Goal: Information Seeking & Learning: Learn about a topic

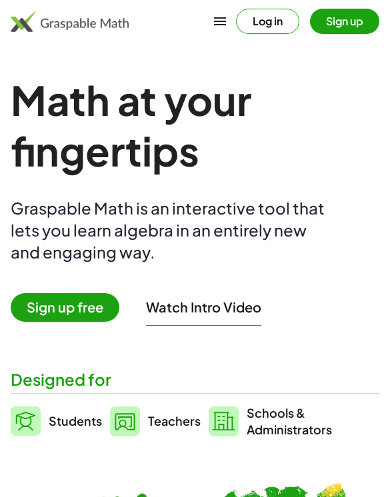
click at [281, 15] on button "Log in" at bounding box center [267, 21] width 63 height 25
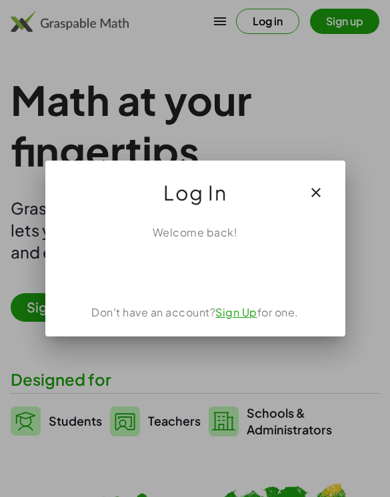
click at [208, 261] on div "Sign in with Google. Opens in new tab" at bounding box center [195, 269] width 123 height 29
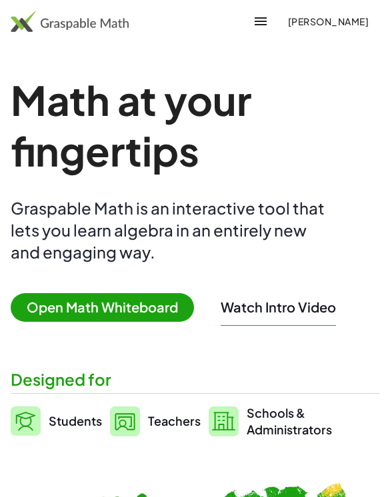
click at [121, 297] on span "Open Math Whiteboard" at bounding box center [102, 307] width 183 height 29
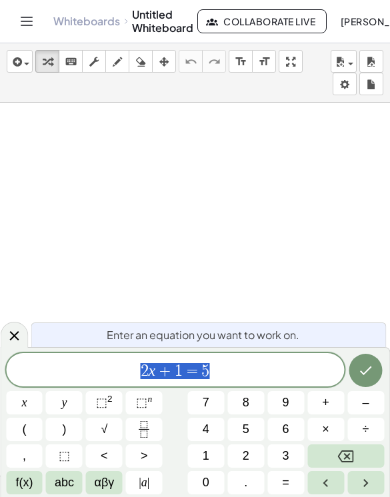
click at [345, 455] on icon "Backspace" at bounding box center [346, 457] width 16 height 12
click at [35, 14] on button "Toggle navigation" at bounding box center [26, 21] width 21 height 21
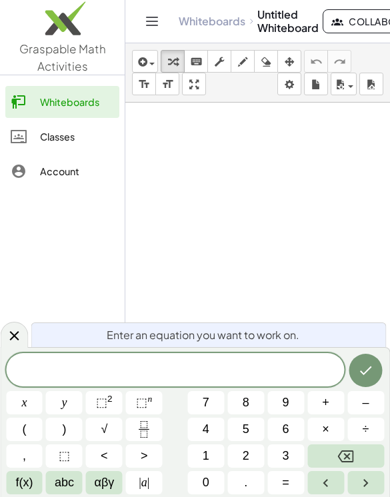
click at [77, 57] on link "Graspable Math Activities" at bounding box center [62, 37] width 125 height 75
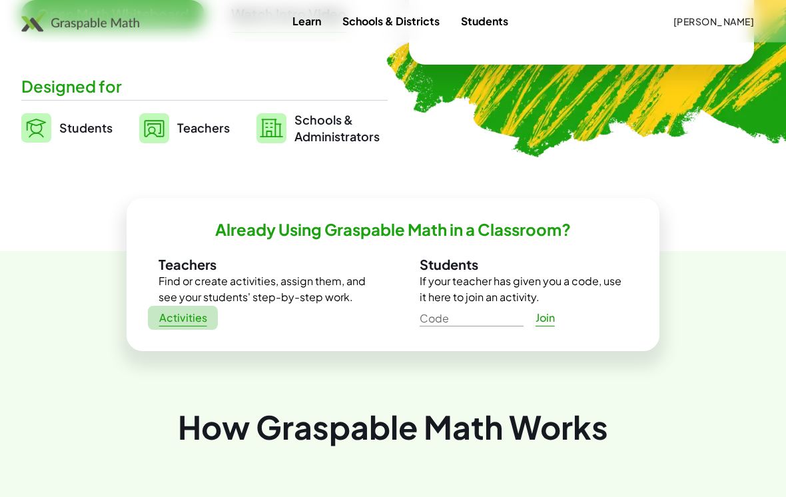
scroll to position [293, 0]
click at [180, 321] on span "Activities" at bounding box center [183, 318] width 49 height 14
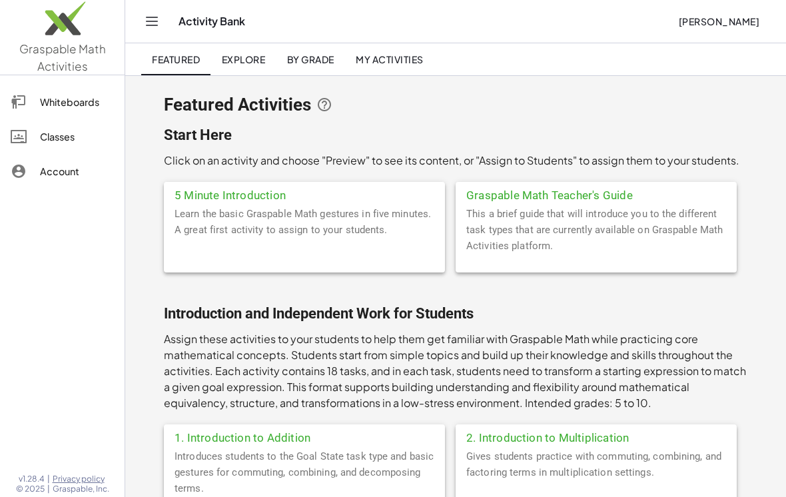
click at [249, 63] on span "Explore" at bounding box center [243, 59] width 44 height 12
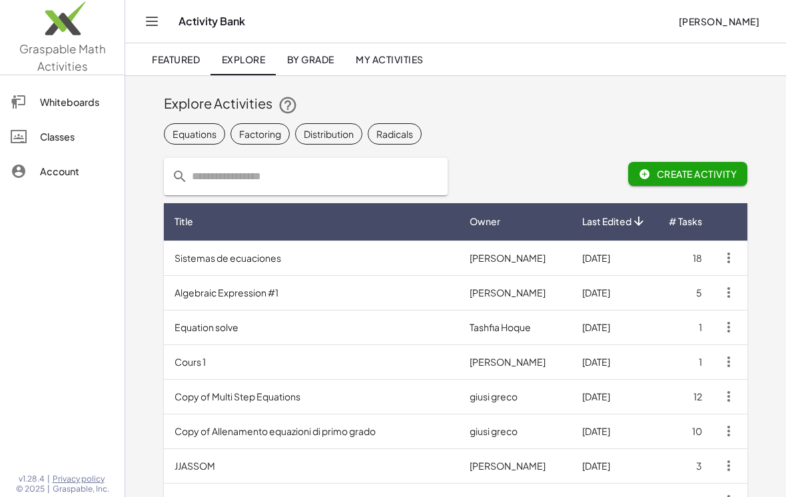
click at [287, 384] on td "Copy of Multi Step Equations" at bounding box center [311, 396] width 295 height 35
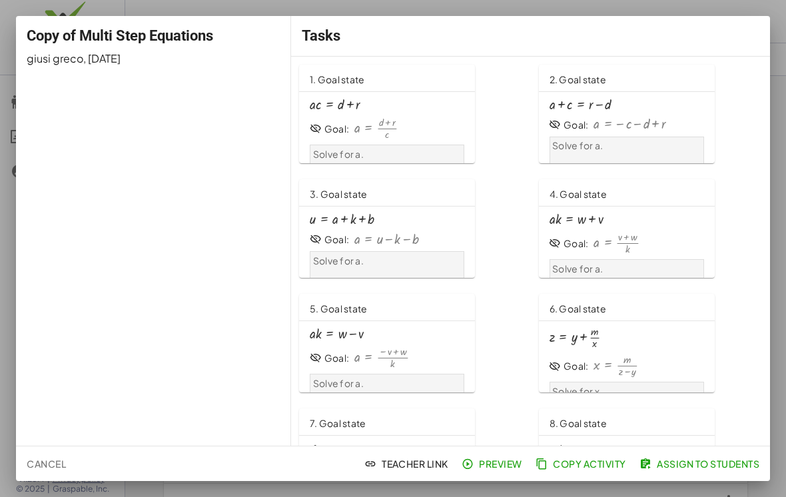
click at [750, 21] on div "Tasks" at bounding box center [530, 36] width 479 height 40
click at [768, 26] on div "Tasks" at bounding box center [530, 36] width 479 height 40
click at [772, 211] on div at bounding box center [393, 248] width 786 height 497
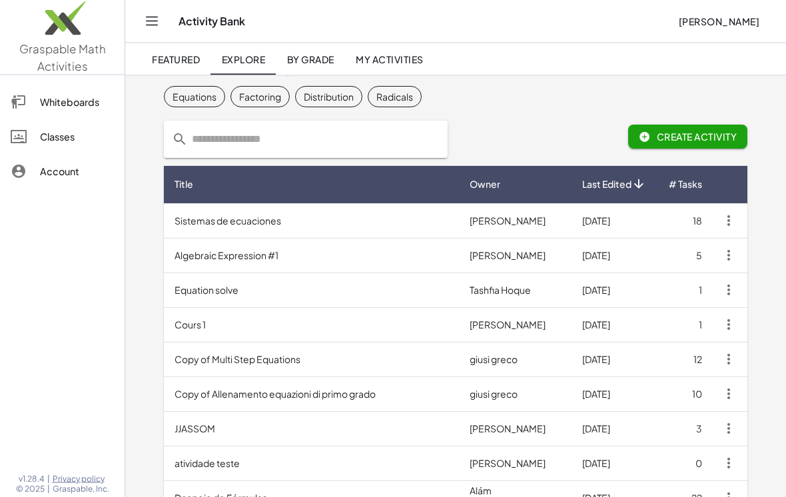
scroll to position [37, 0]
click at [331, 93] on div "Distribution" at bounding box center [329, 97] width 50 height 14
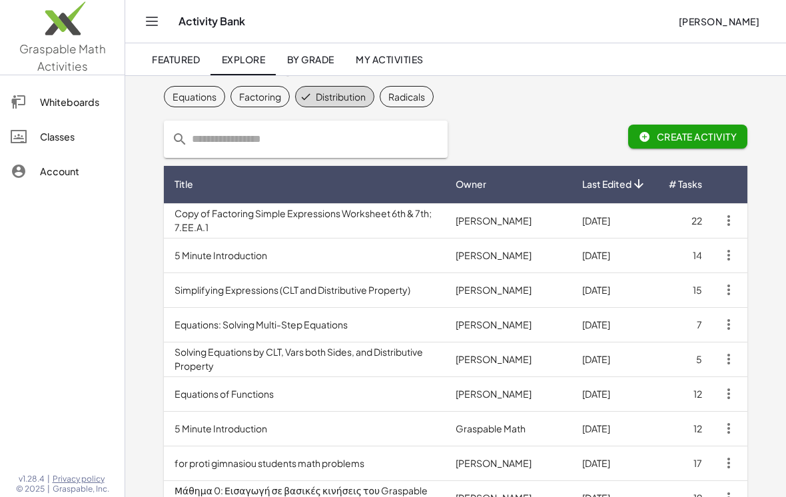
click at [396, 229] on td "Copy of Factoring Simple Expressions Worksheet 6th & 7th; 7.EE.A.1" at bounding box center [304, 220] width 281 height 35
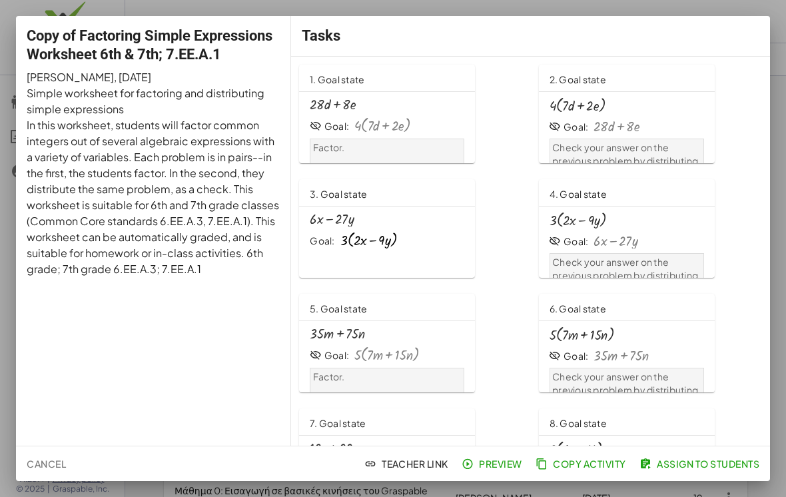
click at [419, 122] on div "Goal: · 4 · ( + · 7 · d + · 2 · e )" at bounding box center [387, 125] width 155 height 17
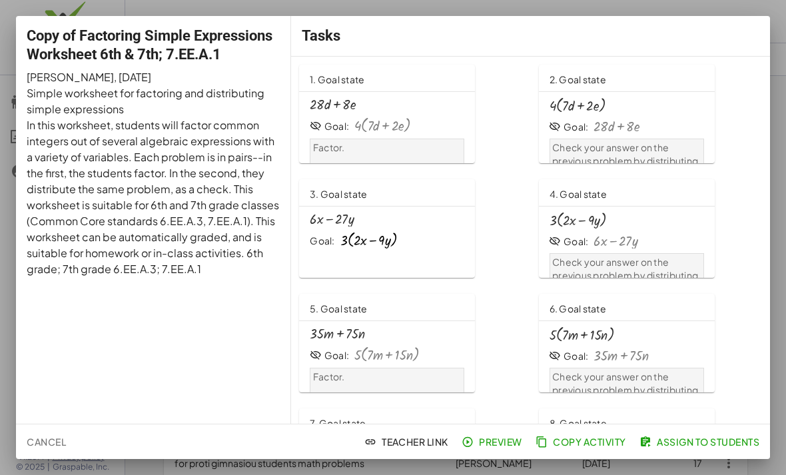
click at [554, 2] on div at bounding box center [393, 237] width 786 height 475
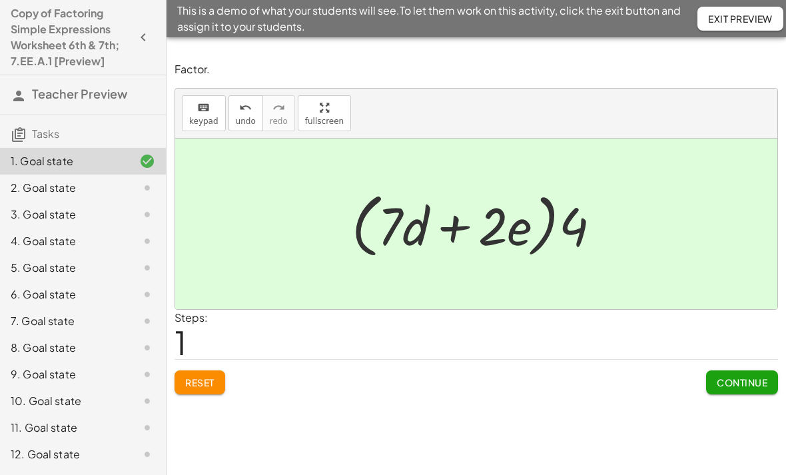
click at [738, 389] on button "Continue" at bounding box center [742, 383] width 72 height 24
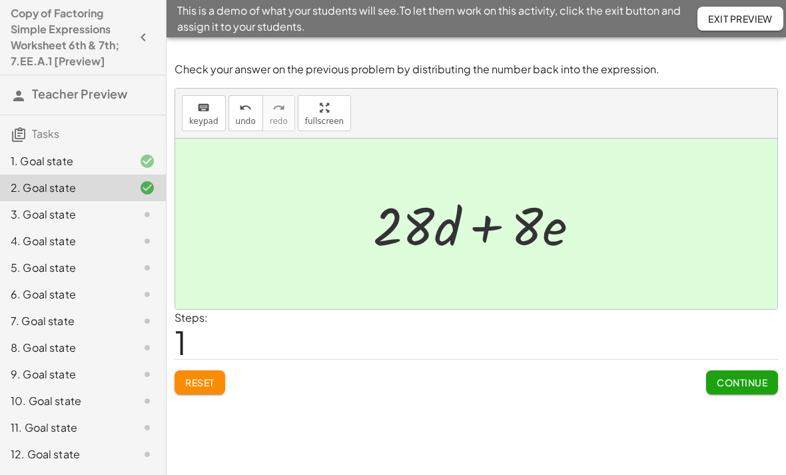
click at [738, 385] on span "Continue" at bounding box center [742, 383] width 51 height 12
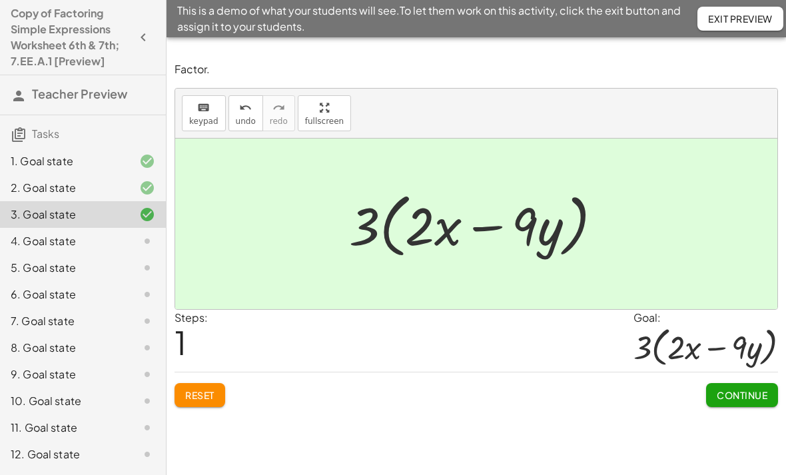
click at [737, 403] on button "Continue" at bounding box center [742, 395] width 72 height 24
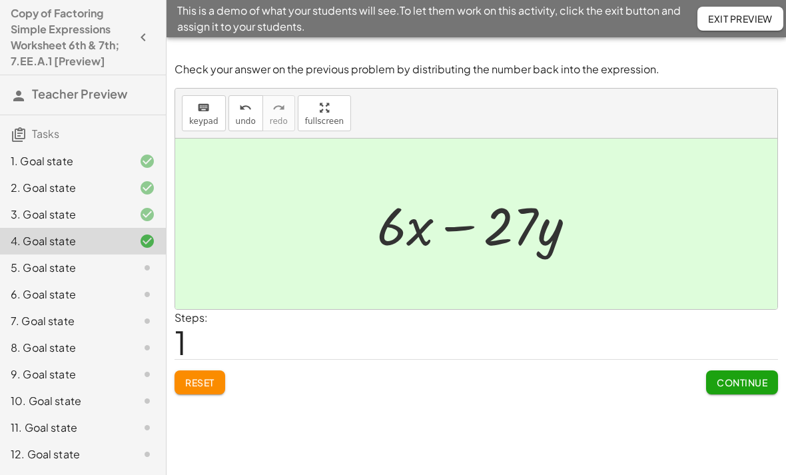
click at [737, 389] on button "Continue" at bounding box center [742, 383] width 72 height 24
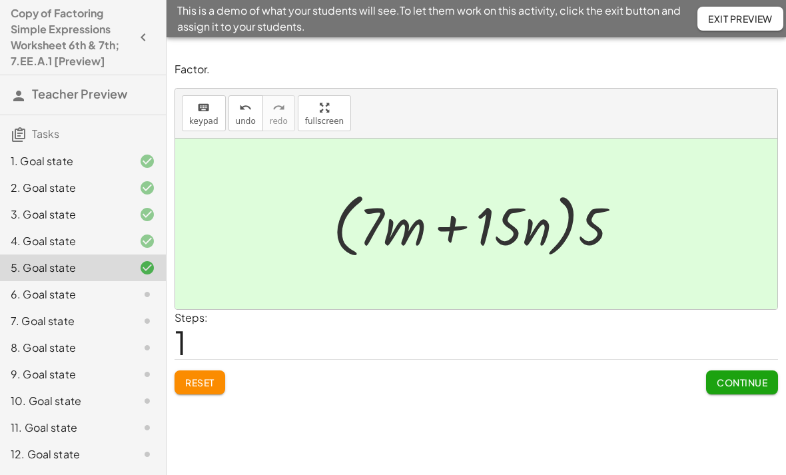
click at [733, 383] on span "Continue" at bounding box center [742, 383] width 51 height 12
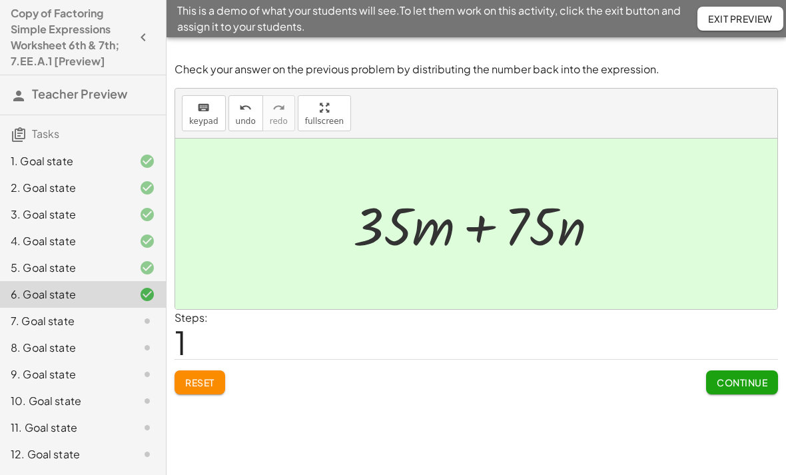
click at [739, 379] on span "Continue" at bounding box center [742, 383] width 51 height 12
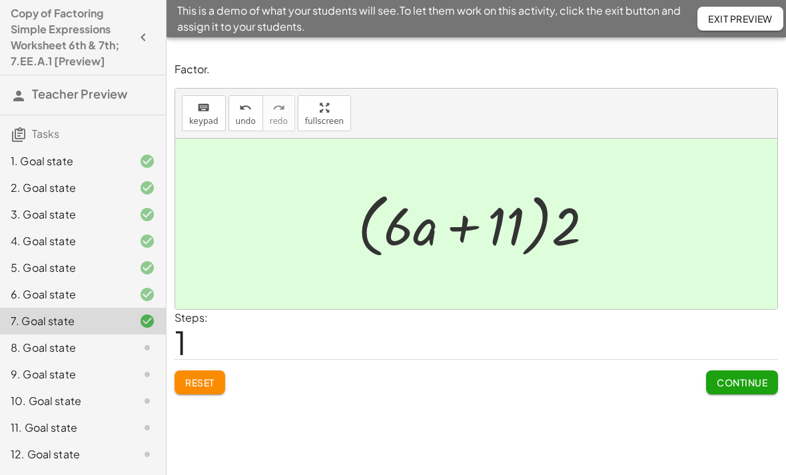
click at [747, 393] on button "Continue" at bounding box center [742, 383] width 72 height 24
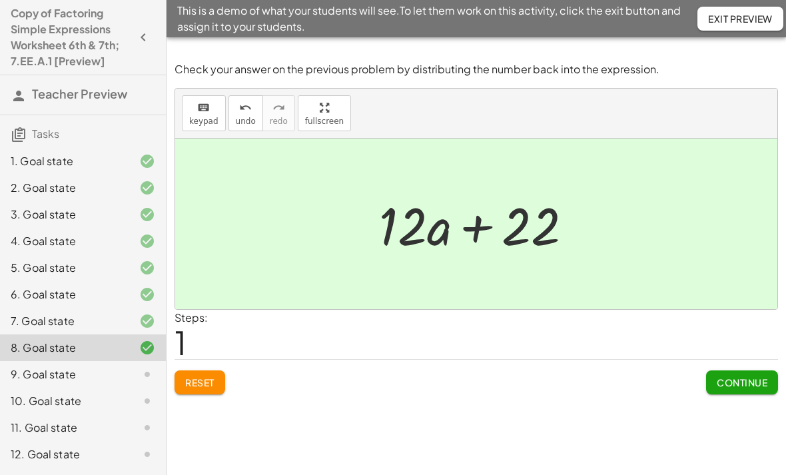
click at [738, 379] on span "Continue" at bounding box center [742, 383] width 51 height 12
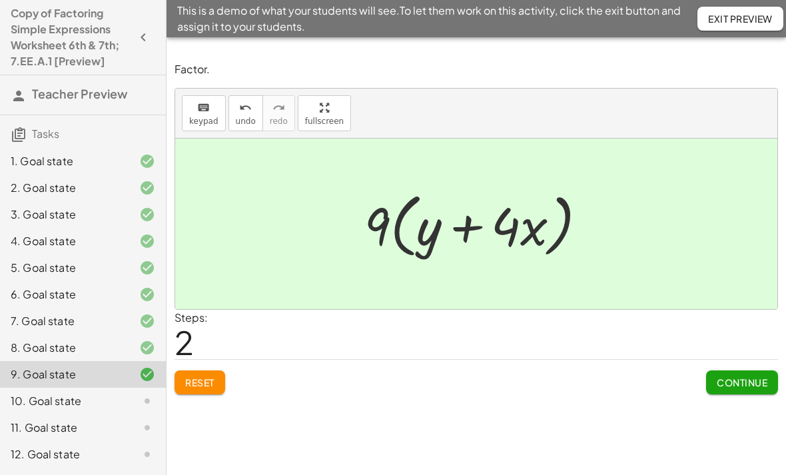
click at [745, 377] on span "Continue" at bounding box center [742, 383] width 51 height 12
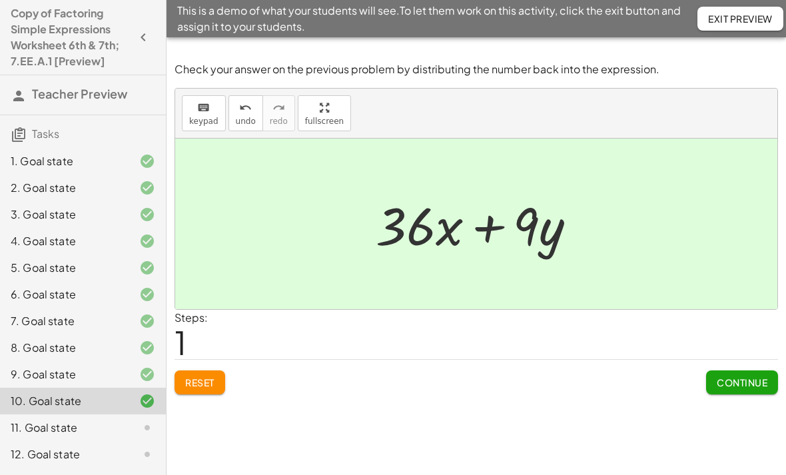
click at [740, 384] on span "Continue" at bounding box center [742, 383] width 51 height 12
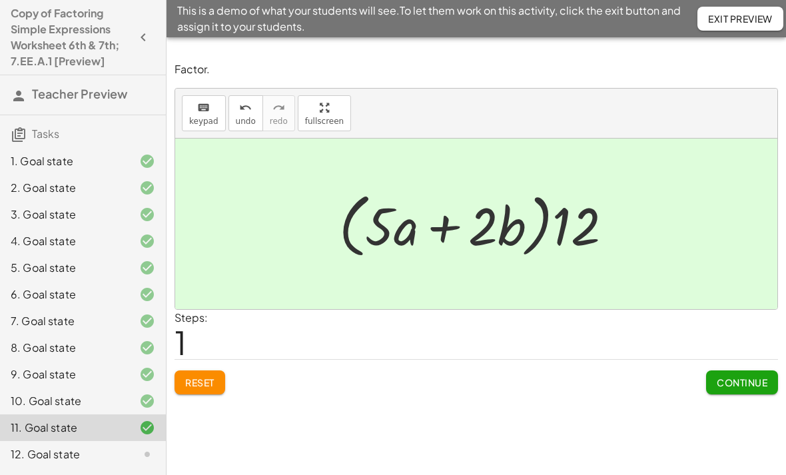
click at [732, 393] on button "Continue" at bounding box center [742, 383] width 72 height 24
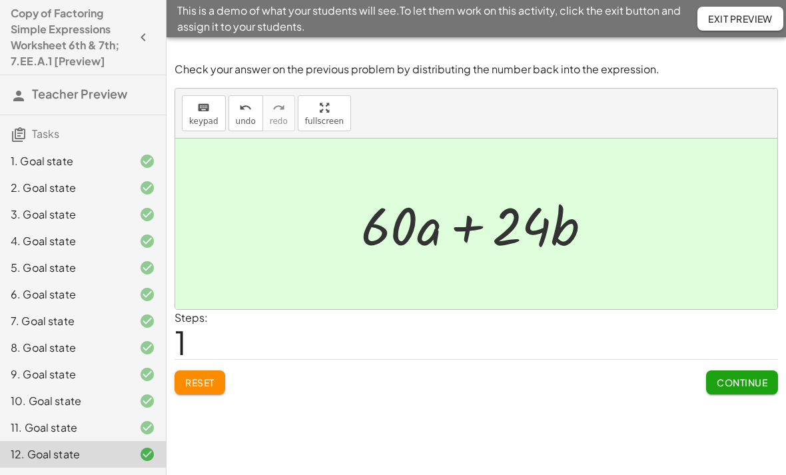
click at [726, 379] on span "Continue" at bounding box center [742, 383] width 51 height 12
